Goal: Task Accomplishment & Management: Complete application form

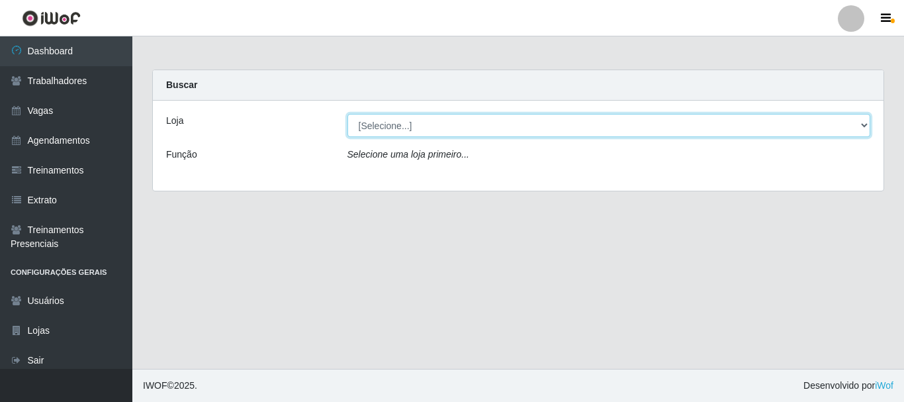
click at [474, 129] on select "[Selecione...] O Cestão - [GEOGRAPHIC_DATA]" at bounding box center [608, 125] width 523 height 23
select select "238"
click at [347, 114] on select "[Selecione...] O Cestão - [GEOGRAPHIC_DATA]" at bounding box center [608, 125] width 523 height 23
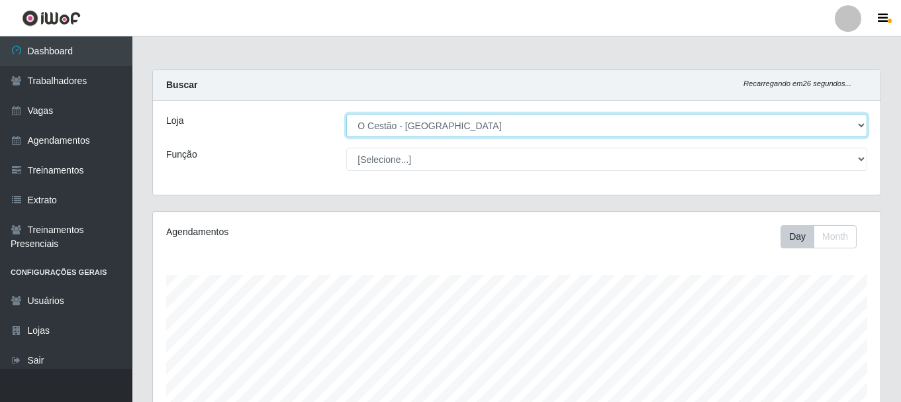
scroll to position [661391, 660938]
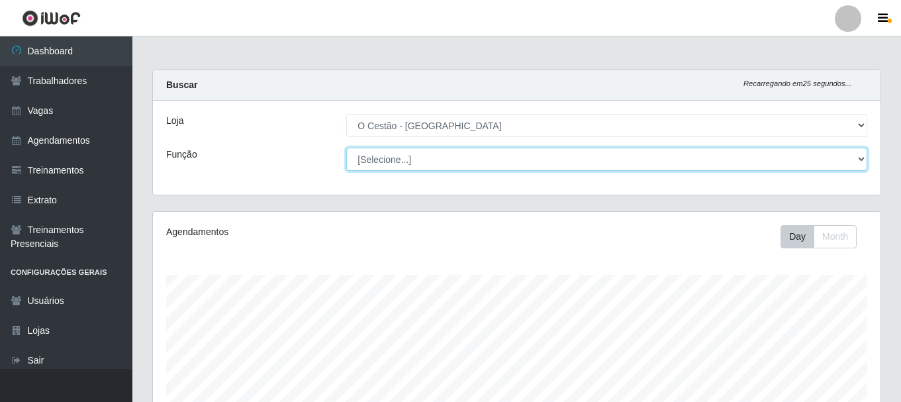
click at [863, 157] on select "[Selecione...] ASG ASG + ASG ++ Auxiliar de Estoque Auxiliar de Estoque + Auxil…" at bounding box center [606, 159] width 521 height 23
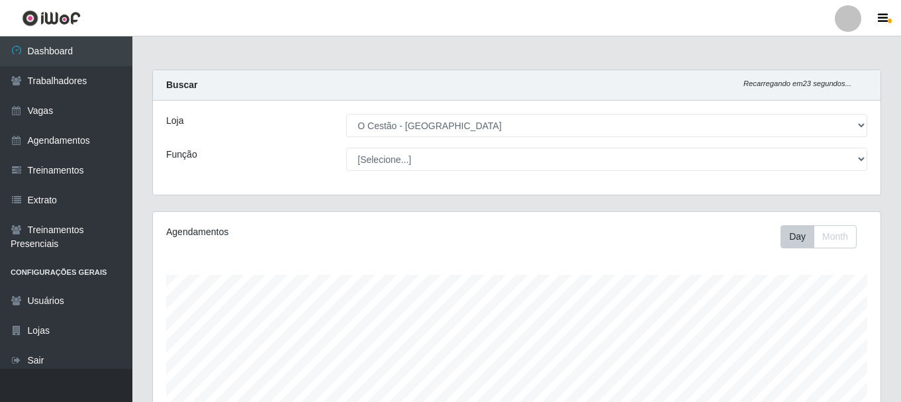
click at [210, 115] on div "Loja" at bounding box center [246, 125] width 180 height 23
click at [60, 118] on link "Vagas" at bounding box center [66, 111] width 132 height 30
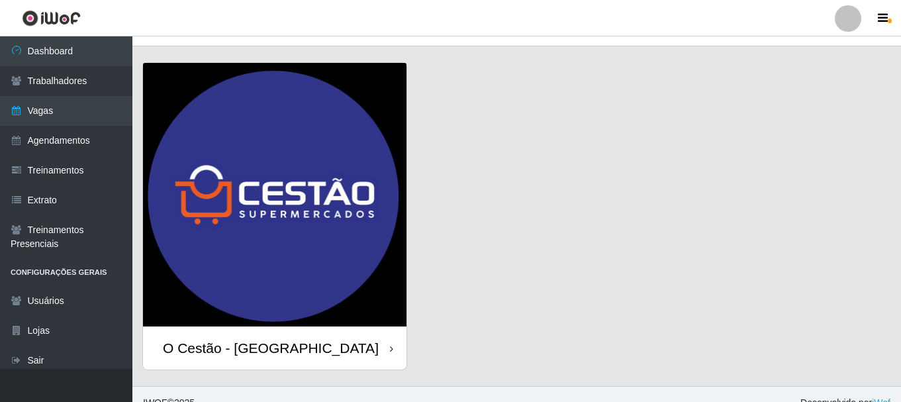
scroll to position [38, 0]
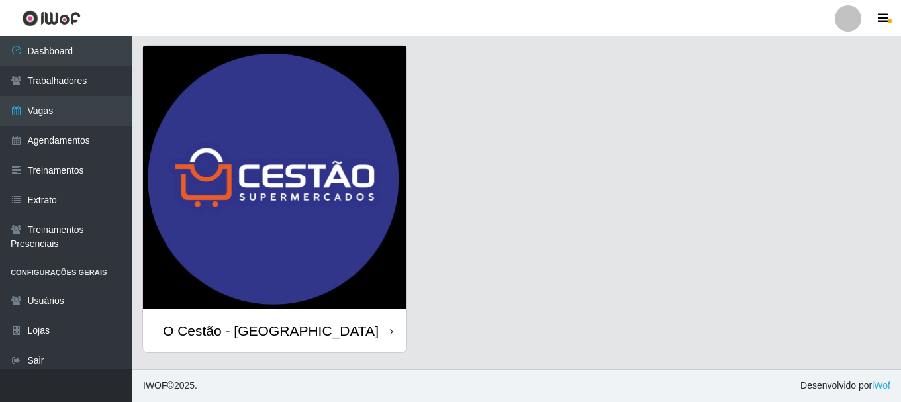
click at [280, 322] on div "O Cestão - [GEOGRAPHIC_DATA]" at bounding box center [274, 330] width 263 height 43
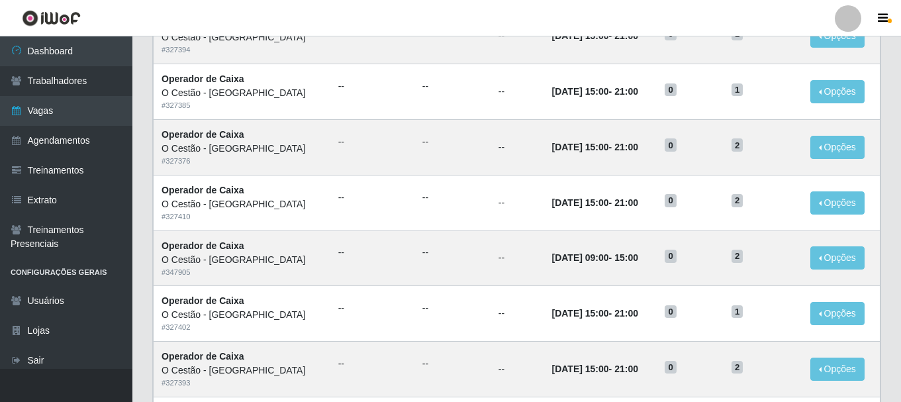
scroll to position [124, 0]
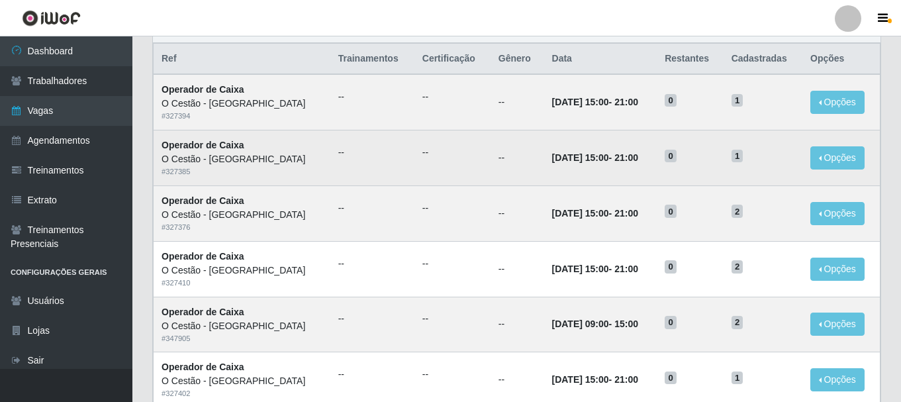
click at [576, 157] on time "[DATE] 15:00" at bounding box center [580, 157] width 57 height 11
click at [552, 156] on time "[DATE] 15:00" at bounding box center [580, 157] width 57 height 11
drag, startPoint x: 547, startPoint y: 156, endPoint x: 279, endPoint y: 158, distance: 268.0
click at [552, 161] on time "[DATE] 15:00" at bounding box center [580, 157] width 57 height 11
click at [216, 163] on div "O Cestão - [GEOGRAPHIC_DATA]" at bounding box center [241, 159] width 161 height 14
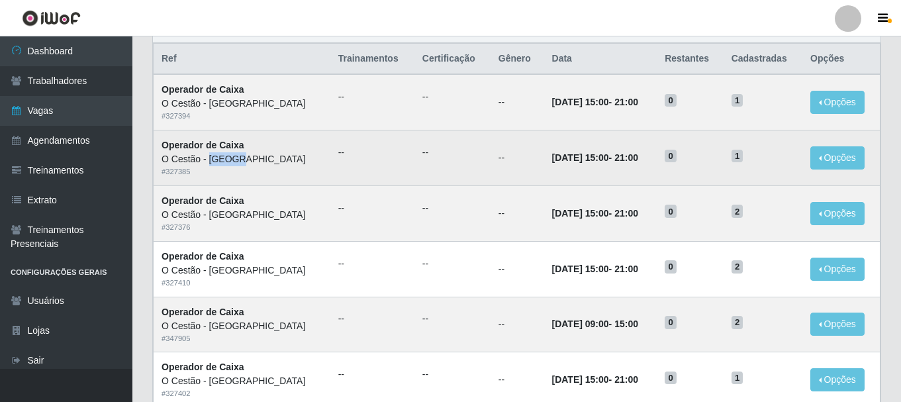
click at [216, 163] on div "O Cestão - [GEOGRAPHIC_DATA]" at bounding box center [241, 159] width 161 height 14
click at [224, 149] on strong "Operador de Caixa" at bounding box center [202, 145] width 83 height 11
click at [226, 149] on strong "Operador de Caixa" at bounding box center [202, 145] width 83 height 11
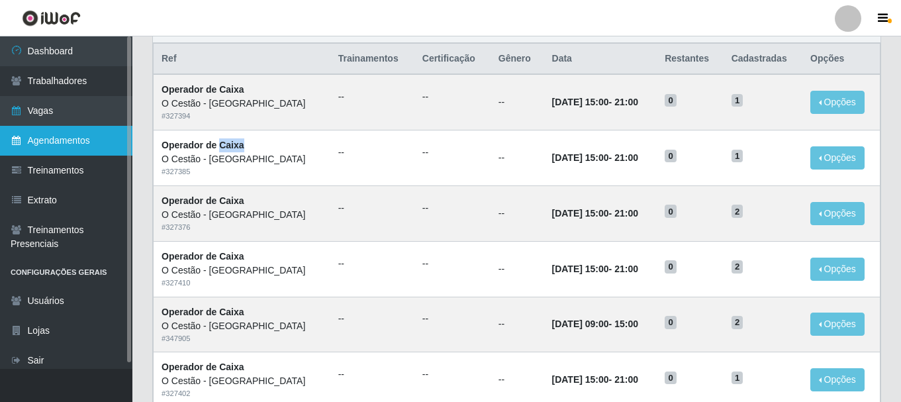
click at [56, 146] on link "Agendamentos" at bounding box center [66, 141] width 132 height 30
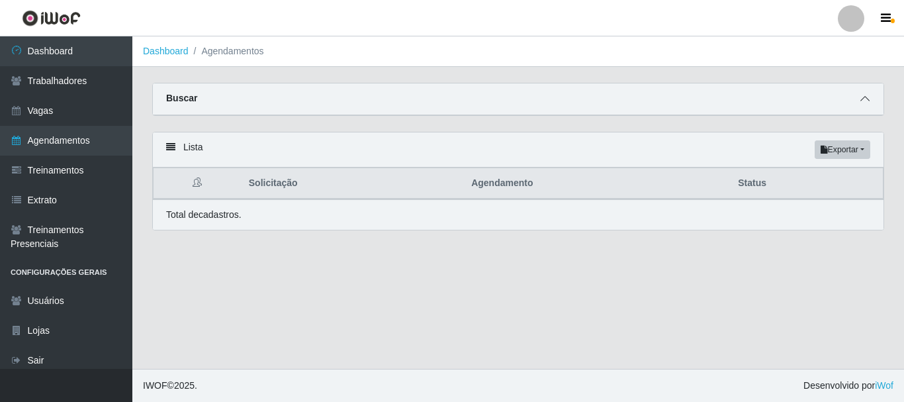
click at [865, 99] on icon at bounding box center [864, 98] width 9 height 9
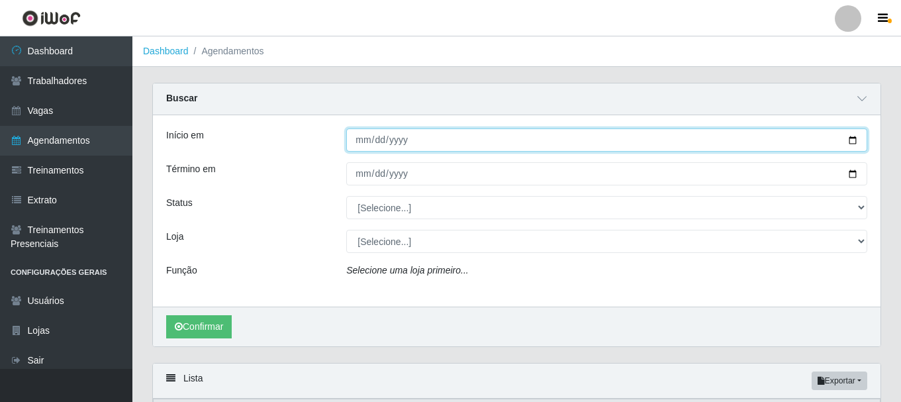
click at [365, 140] on input "Início em" at bounding box center [606, 139] width 521 height 23
click at [166, 315] on button "Confirmar" at bounding box center [199, 326] width 66 height 23
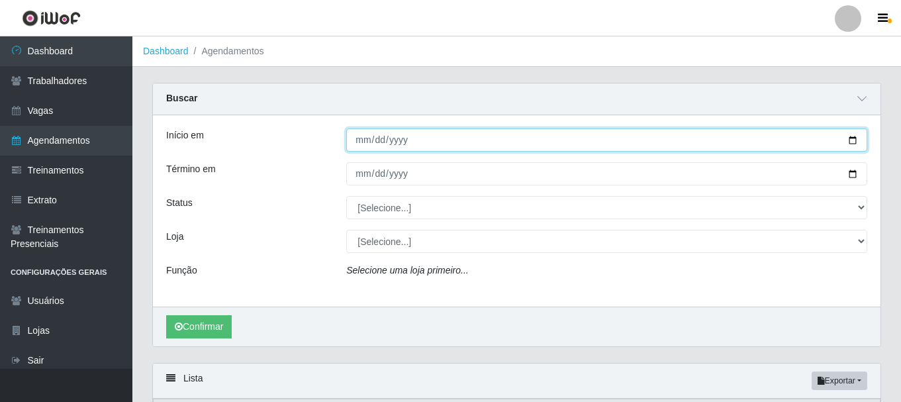
click at [458, 140] on input "Início em" at bounding box center [606, 139] width 521 height 23
click at [459, 142] on input "Início em" at bounding box center [606, 139] width 521 height 23
click at [837, 136] on input "Início em" at bounding box center [606, 139] width 521 height 23
click at [360, 138] on input "Início em" at bounding box center [606, 139] width 521 height 23
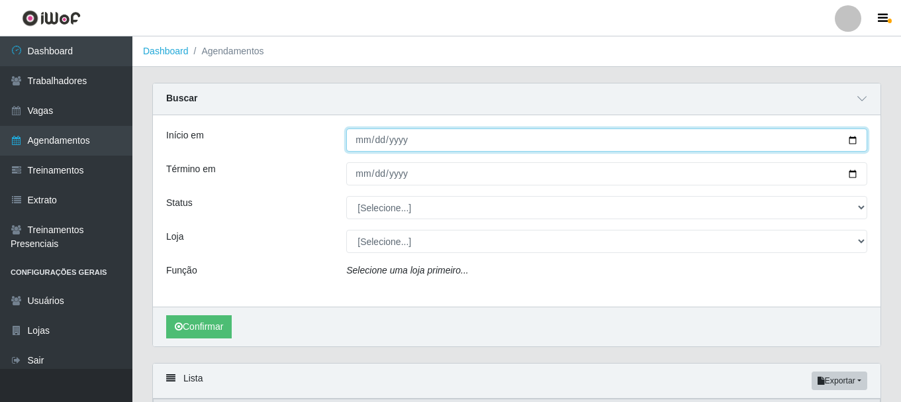
click at [373, 140] on input "Início em" at bounding box center [606, 139] width 521 height 23
click at [411, 142] on input "Início em" at bounding box center [606, 139] width 521 height 23
type input "[DATE]"
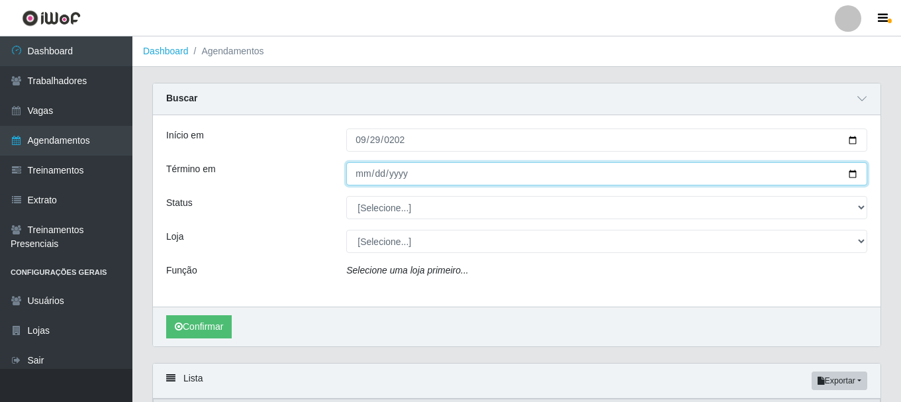
click at [359, 178] on input "Término em" at bounding box center [606, 173] width 521 height 23
type input "[DATE]"
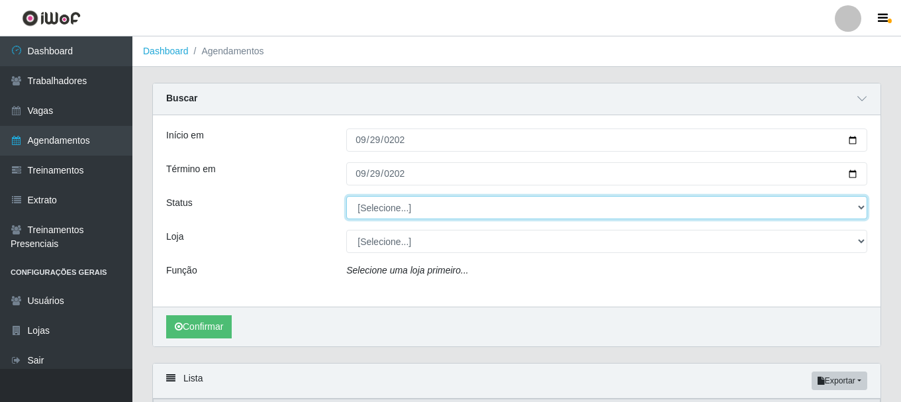
click at [378, 208] on select "[Selecione...] AGENDADO AGUARDANDO LIBERAR EM ANDAMENTO EM REVISÃO FINALIZADO C…" at bounding box center [606, 207] width 521 height 23
select select "AGENDADO"
click at [346, 197] on select "[Selecione...] AGENDADO AGUARDANDO LIBERAR EM ANDAMENTO EM REVISÃO FINALIZADO C…" at bounding box center [606, 207] width 521 height 23
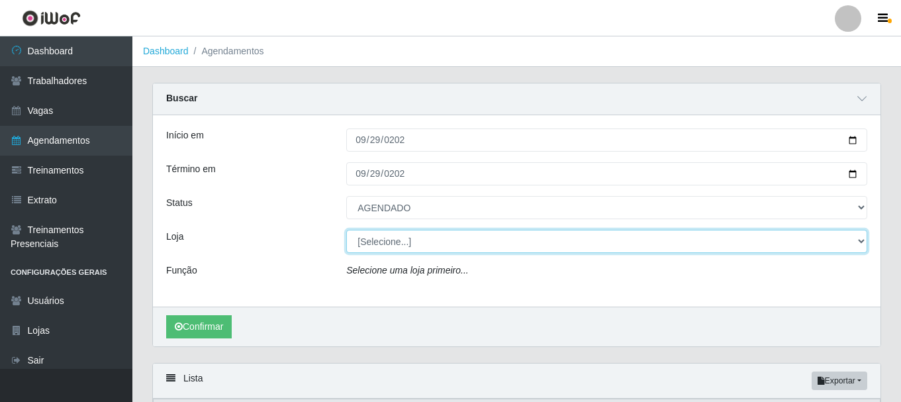
click at [384, 252] on select "[Selecione...] O Cestão - [GEOGRAPHIC_DATA]" at bounding box center [606, 241] width 521 height 23
select select "238"
click at [346, 230] on select "[Selecione...] O Cestão - [GEOGRAPHIC_DATA]" at bounding box center [606, 241] width 521 height 23
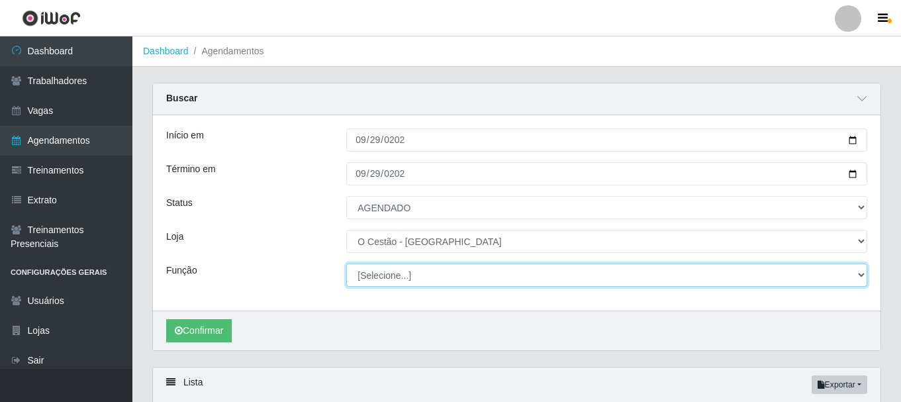
click at [398, 278] on select "[Selecione...] ASG ASG + ASG ++ Auxiliar de Estoque Auxiliar de Estoque + Auxil…" at bounding box center [606, 274] width 521 height 23
select select "22"
click at [346, 264] on select "[Selecione...] ASG ASG + ASG ++ Auxiliar de Estoque Auxiliar de Estoque + Auxil…" at bounding box center [606, 274] width 521 height 23
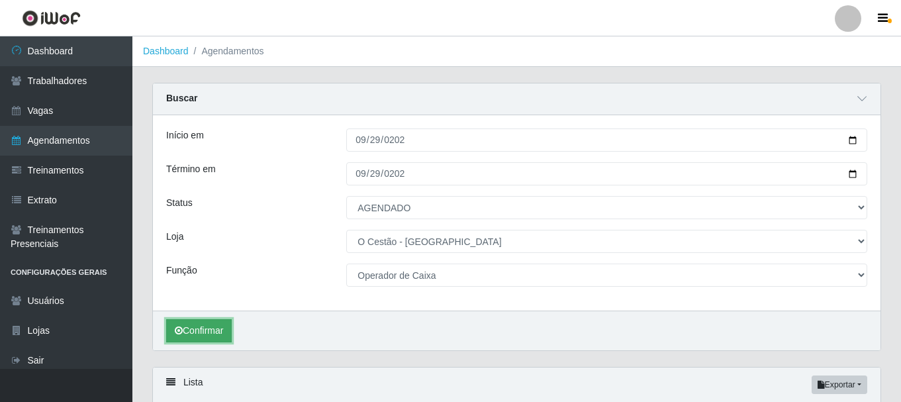
click at [214, 328] on button "Confirmar" at bounding box center [199, 330] width 66 height 23
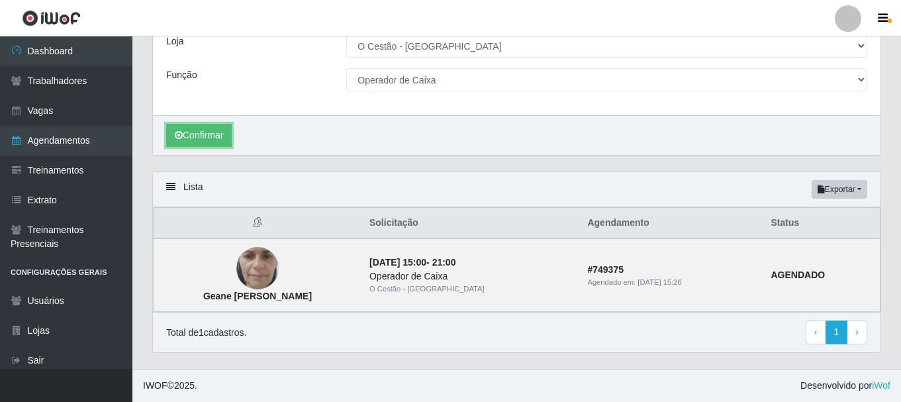
scroll to position [196, 0]
click at [236, 276] on img at bounding box center [257, 268] width 42 height 94
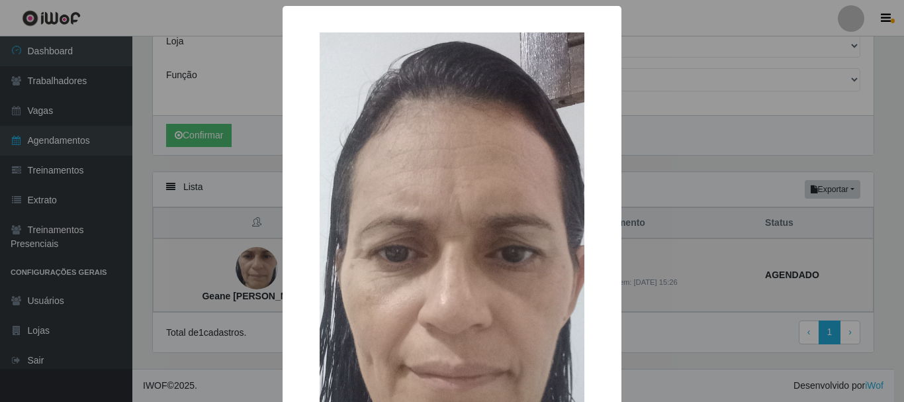
click at [234, 276] on div "× Geane [PERSON_NAME] OK Cancel" at bounding box center [452, 201] width 904 height 402
